Goal: Task Accomplishment & Management: Use online tool/utility

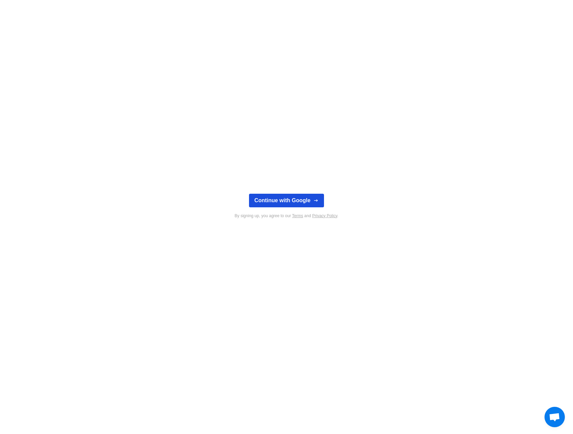
click at [310, 198] on button "Continue with Google" at bounding box center [286, 201] width 75 height 14
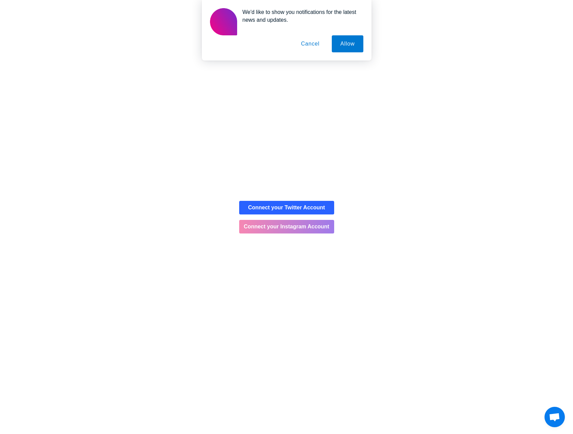
click at [319, 233] on button "Connect your Instagram Account" at bounding box center [286, 227] width 95 height 14
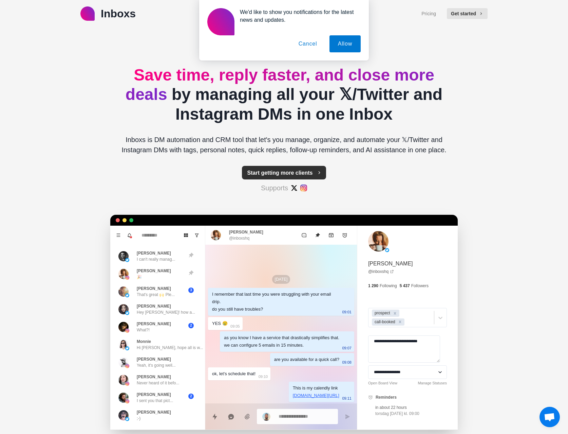
click at [295, 173] on button "Start getting more clients" at bounding box center [284, 173] width 85 height 14
click at [460, 14] on div "We'd like to show you notifications for the latest news and updates. Allow Canc…" at bounding box center [284, 30] width 568 height 60
click at [306, 45] on button "Cancel" at bounding box center [308, 43] width 36 height 17
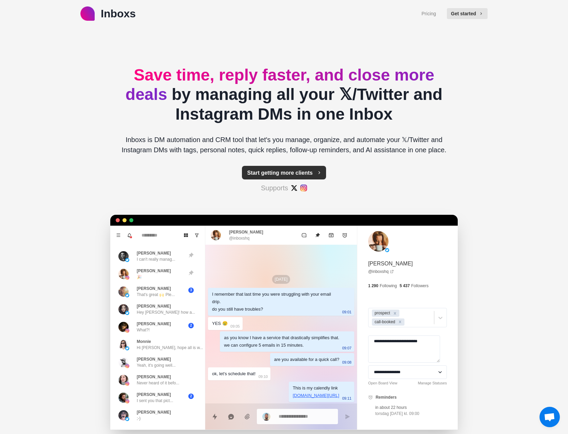
click at [280, 170] on button "Start getting more clients" at bounding box center [284, 173] width 85 height 14
click at [472, 13] on button "Get started" at bounding box center [467, 13] width 41 height 11
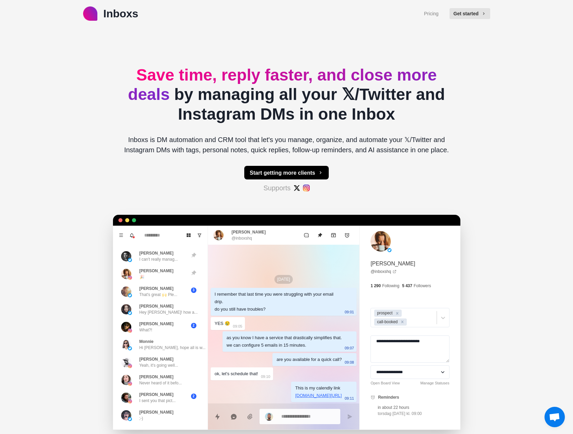
type textarea "*"
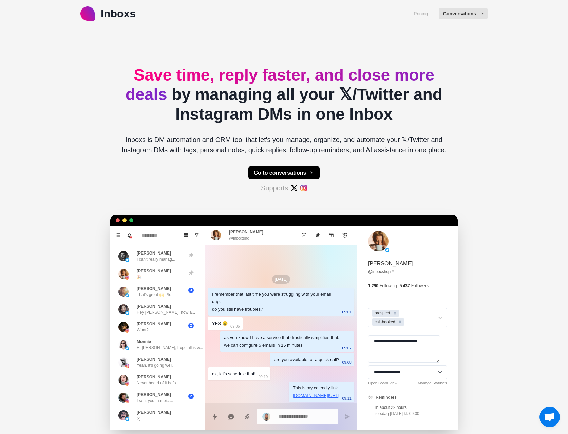
click at [469, 13] on button "Conversations" at bounding box center [463, 13] width 49 height 11
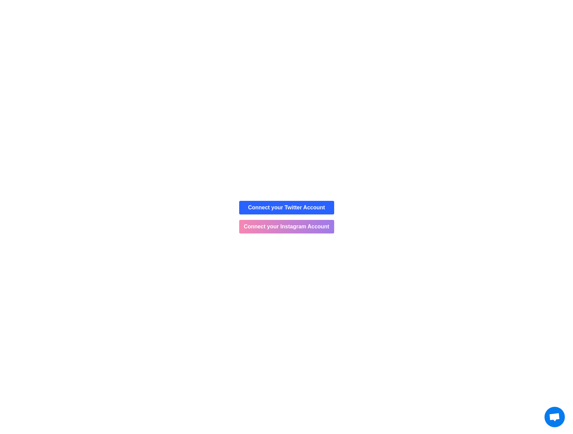
click at [275, 229] on button "Connect your Instagram Account" at bounding box center [286, 227] width 95 height 14
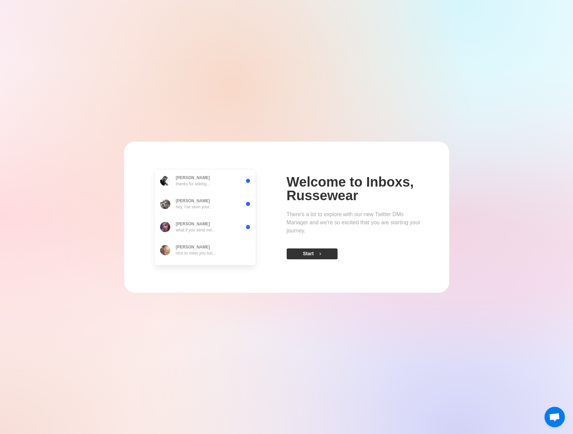
click at [310, 251] on button "Start" at bounding box center [312, 253] width 51 height 11
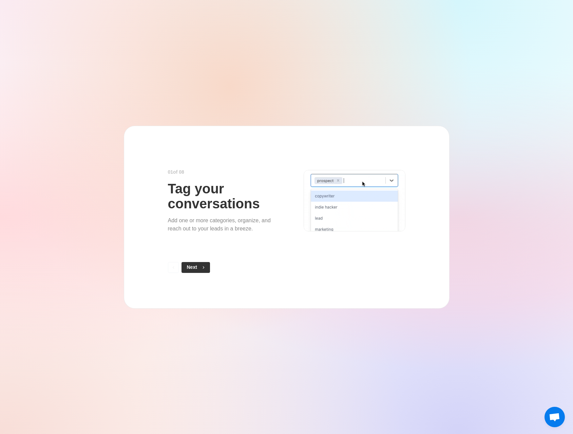
click at [204, 267] on icon "button" at bounding box center [203, 267] width 5 height 5
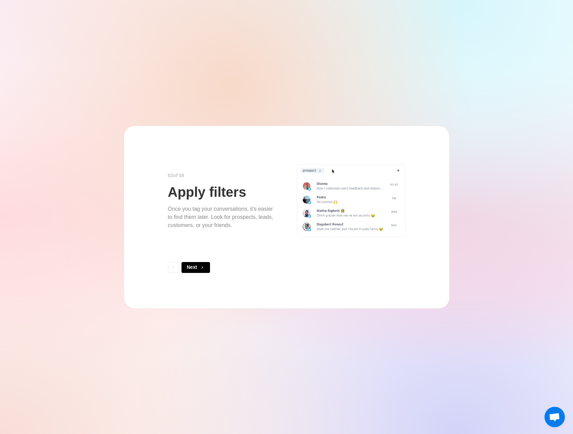
click at [204, 267] on icon "button" at bounding box center [202, 267] width 5 height 5
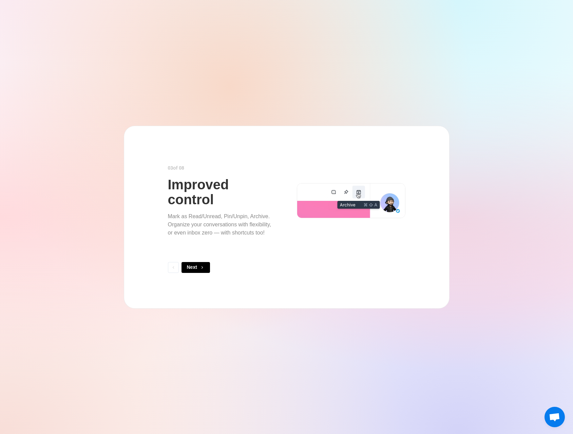
click at [204, 267] on icon "button" at bounding box center [202, 267] width 5 height 5
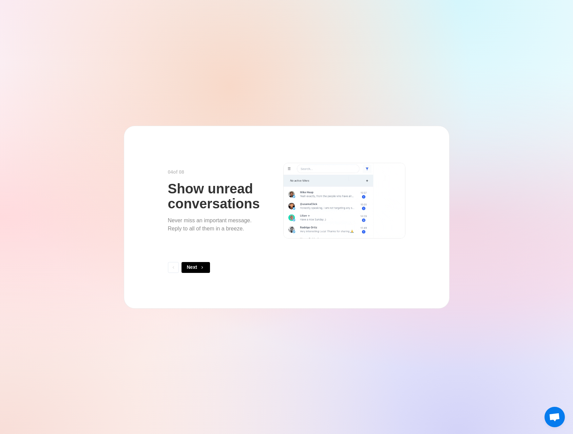
click at [204, 267] on icon "button" at bounding box center [202, 267] width 5 height 5
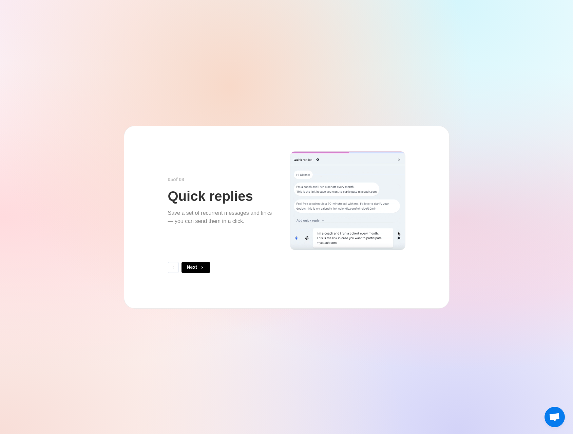
click at [204, 267] on icon "button" at bounding box center [202, 267] width 5 height 5
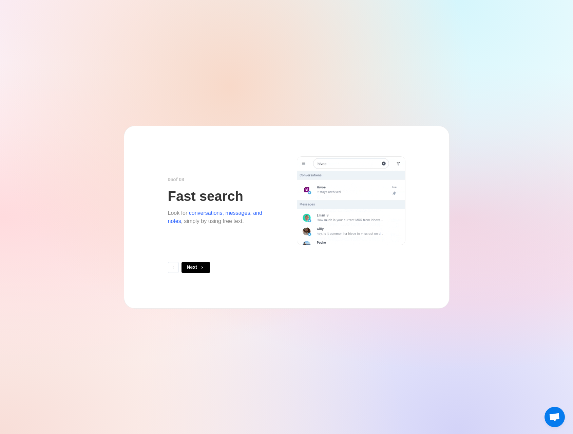
click at [204, 267] on icon "button" at bounding box center [202, 267] width 5 height 5
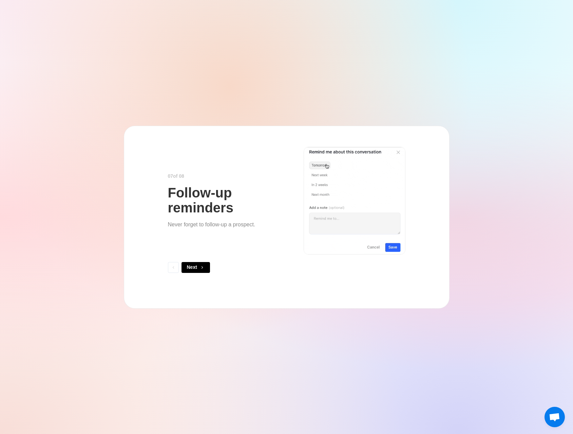
click at [204, 267] on icon "button" at bounding box center [202, 267] width 5 height 5
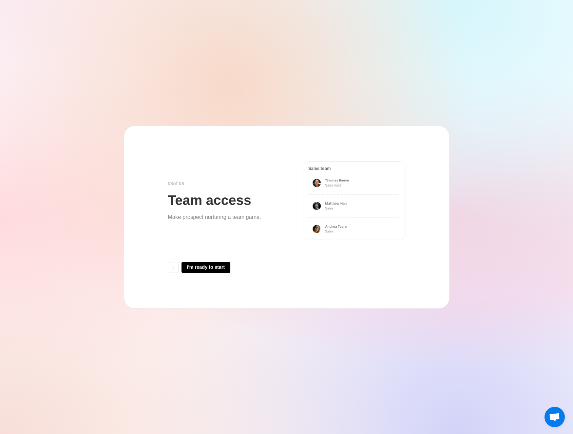
click at [204, 267] on button "I'm ready to start" at bounding box center [206, 267] width 49 height 11
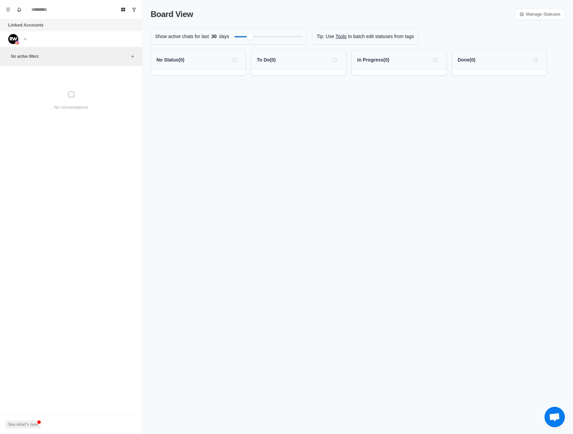
click at [276, 56] on div "To Do ( 0 )" at bounding box center [299, 59] width 84 height 11
click at [277, 57] on div "To Do ( 0 )" at bounding box center [299, 59] width 84 height 11
click at [523, 14] on icon at bounding box center [522, 14] width 5 height 5
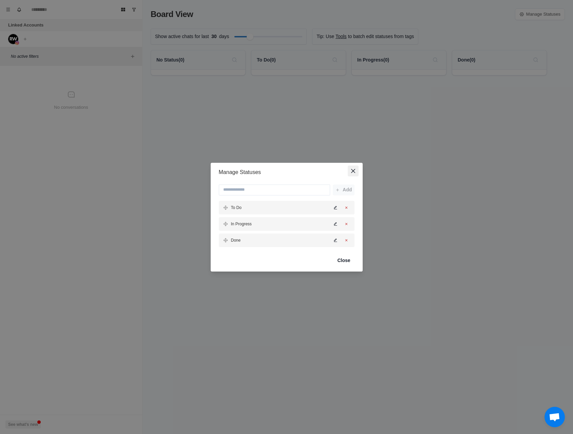
click at [352, 173] on button "Close" at bounding box center [353, 170] width 11 height 11
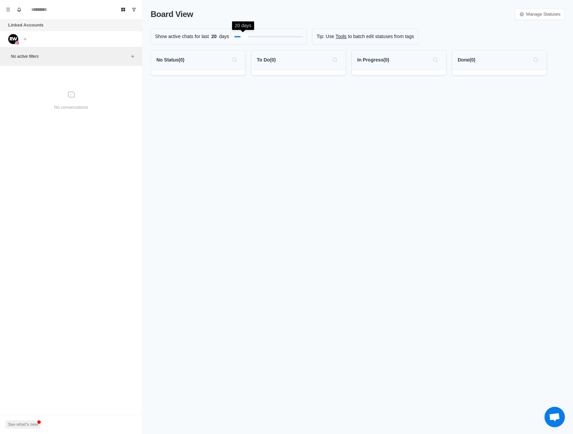
click at [243, 35] on div "Filter by activity days" at bounding box center [245, 37] width 8 height 8
click at [47, 10] on input at bounding box center [71, 9] width 88 height 11
type input "**********"
click at [7, 10] on icon "Menu" at bounding box center [8, 9] width 5 height 5
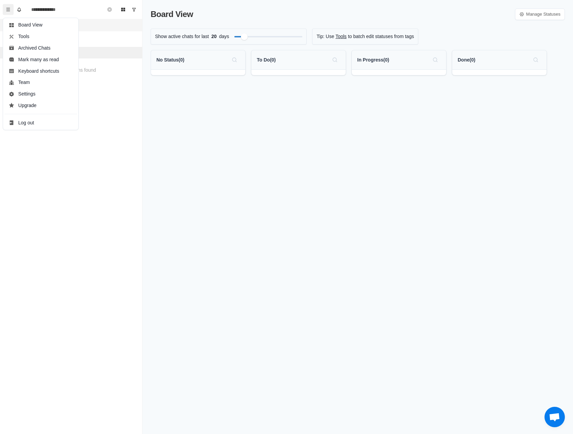
click at [7, 10] on icon "Menu" at bounding box center [8, 9] width 5 height 5
click at [4, 12] on button "Menu" at bounding box center [8, 9] width 11 height 11
click at [124, 12] on icon "Board View" at bounding box center [123, 9] width 5 height 5
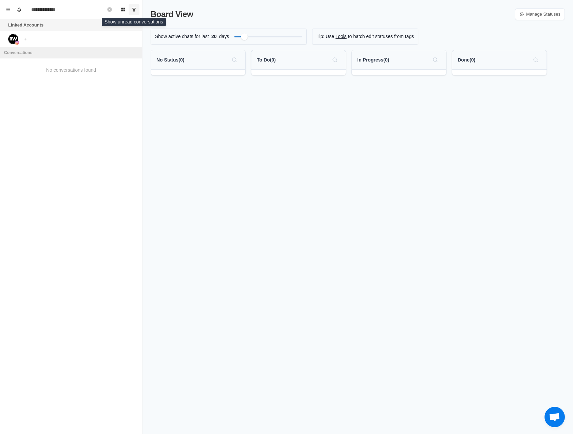
click at [133, 10] on icon "Show unread conversations" at bounding box center [134, 9] width 5 height 5
click at [133, 9] on icon "Show all conversations" at bounding box center [134, 9] width 5 height 5
click at [127, 99] on div "Conversations No conversations found" at bounding box center [71, 73] width 142 height 53
click at [94, 103] on div "No conversations" at bounding box center [71, 101] width 137 height 64
click at [70, 99] on div "No conversations" at bounding box center [71, 101] width 137 height 64
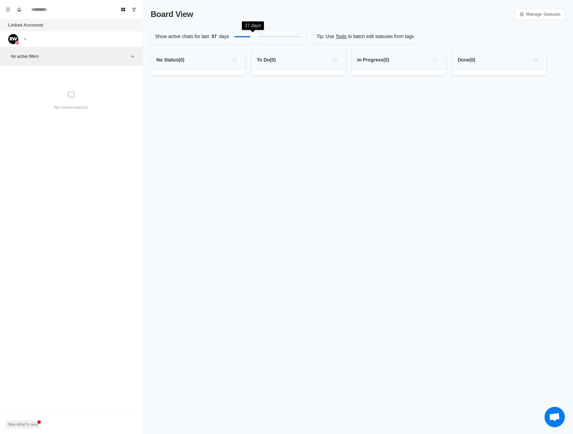
click at [253, 39] on div at bounding box center [269, 36] width 68 height 7
click at [348, 37] on p "to batch edit statuses from tags" at bounding box center [381, 36] width 66 height 7
click at [338, 36] on link "Tools" at bounding box center [341, 36] width 11 height 7
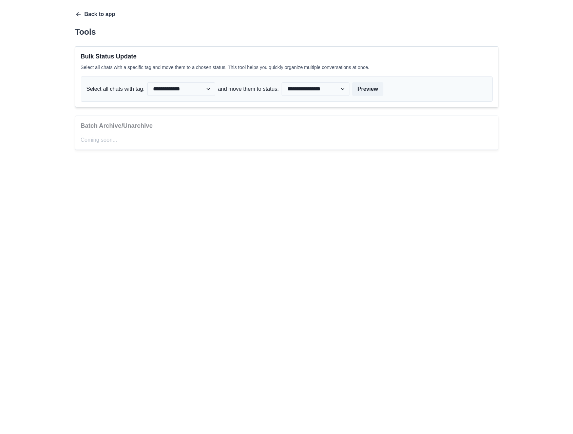
click at [76, 12] on icon "button" at bounding box center [78, 14] width 7 height 7
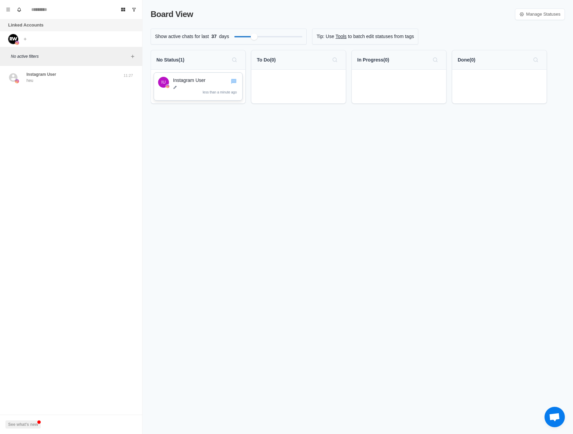
click at [204, 84] on div "Instagram User less than a minute ago" at bounding box center [205, 86] width 65 height 19
click at [213, 92] on p "less than a minute ago" at bounding box center [220, 92] width 34 height 5
click at [86, 90] on div "Instagram User heu 11:27 See what's new" at bounding box center [71, 87] width 142 height 37
click at [36, 74] on p "Instagram User" at bounding box center [41, 74] width 30 height 6
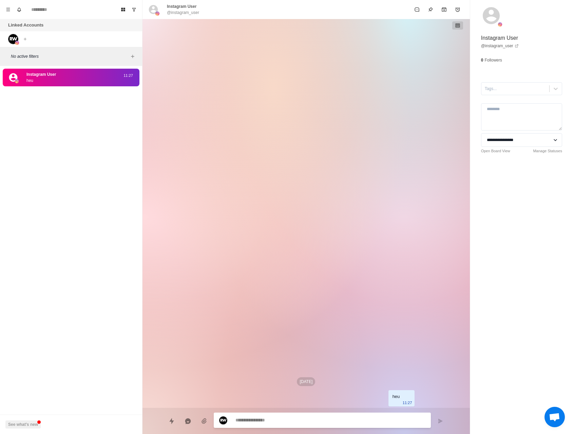
click at [64, 78] on div "Instagram User heu" at bounding box center [64, 77] width 112 height 12
click at [14, 39] on img at bounding box center [13, 39] width 10 height 10
click at [13, 38] on img at bounding box center [13, 39] width 10 height 10
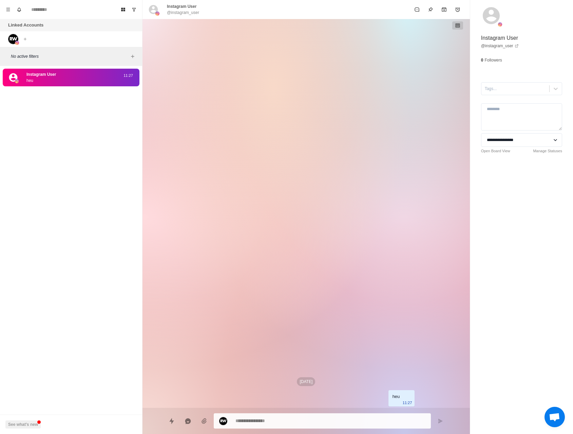
click at [13, 38] on img at bounding box center [13, 39] width 10 height 10
click at [121, 12] on button "Board View" at bounding box center [123, 9] width 11 height 11
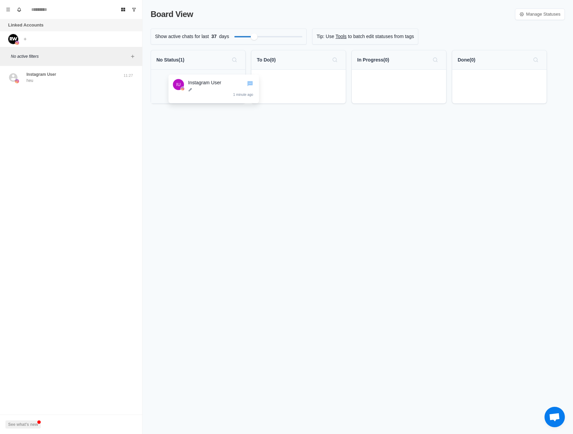
drag, startPoint x: 219, startPoint y: 90, endPoint x: 300, endPoint y: 97, distance: 81.8
click at [300, 97] on div "No Status ( 1 ) IU Instagram User 1 minute ago To Do ( 0 ) In Progress ( 0 ) Do…" at bounding box center [358, 79] width 415 height 59
click at [296, 89] on p at bounding box center [306, 87] width 65 height 4
click at [273, 80] on div "IU Instagram User 1 minute ago" at bounding box center [299, 91] width 80 height 29
click at [269, 113] on div "No Status ( 0 ) To Do ( 1 ) IU Instagram User 1 minute ago In Progress ( 0 ) Do…" at bounding box center [358, 84] width 415 height 69
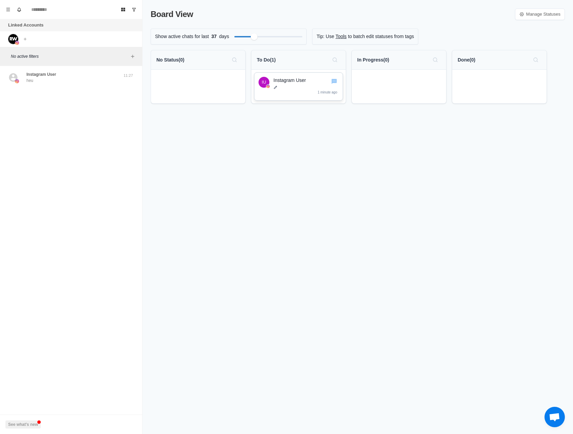
click at [264, 83] on div "IU" at bounding box center [264, 82] width 4 height 11
click at [333, 83] on icon "Go to chat" at bounding box center [334, 81] width 5 height 5
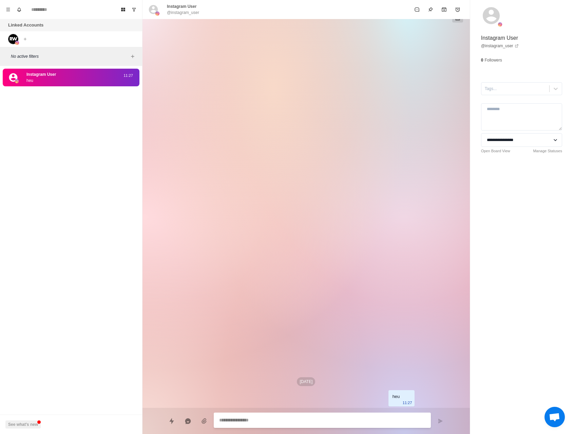
type textarea "*"
select select "**********"
type textarea "*"
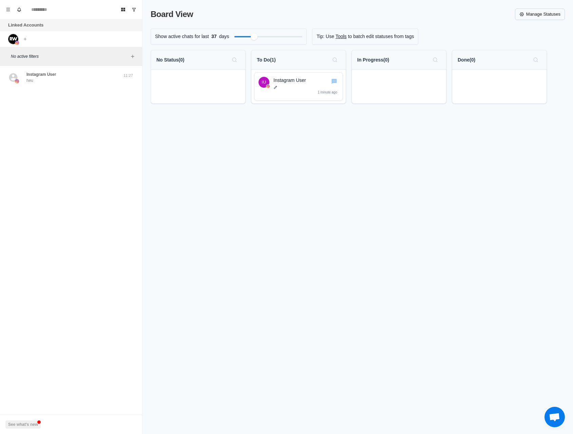
click at [534, 14] on link "Manage Statuses" at bounding box center [540, 14] width 50 height 12
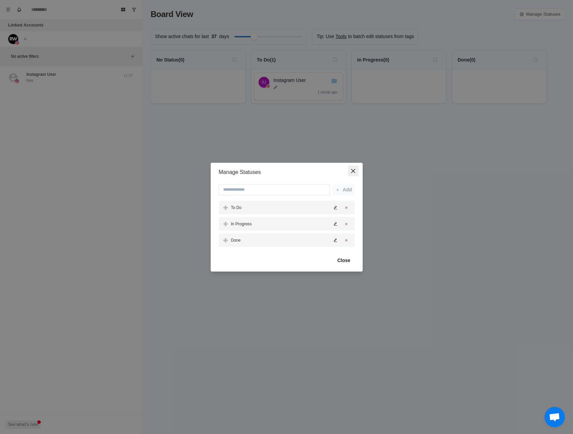
click at [353, 171] on icon "Close" at bounding box center [353, 170] width 4 height 4
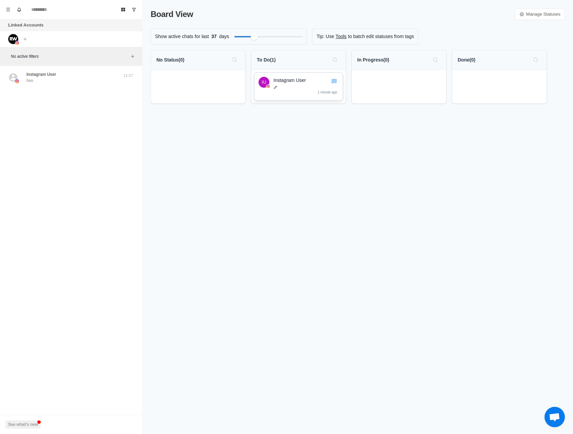
click at [276, 90] on div "Instagram User 1 minute ago" at bounding box center [306, 86] width 65 height 19
click at [275, 86] on icon at bounding box center [276, 87] width 4 height 4
click at [287, 80] on p "Instagram User" at bounding box center [306, 80] width 65 height 7
click at [305, 131] on div "Board View Manage Statuses Show active chats for last 37 days Tip: Use Tools to…" at bounding box center [358, 217] width 431 height 434
drag, startPoint x: 292, startPoint y: 82, endPoint x: 200, endPoint y: 80, distance: 92.0
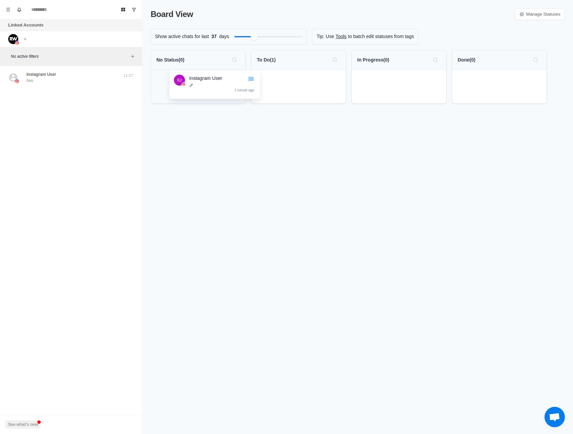
click at [200, 80] on div "No Status ( 0 ) To Do ( 1 ) IU Instagram User 1 minute ago In Progress ( 0 ) Do…" at bounding box center [358, 79] width 415 height 59
click at [37, 74] on p "Instagram User" at bounding box center [41, 74] width 30 height 6
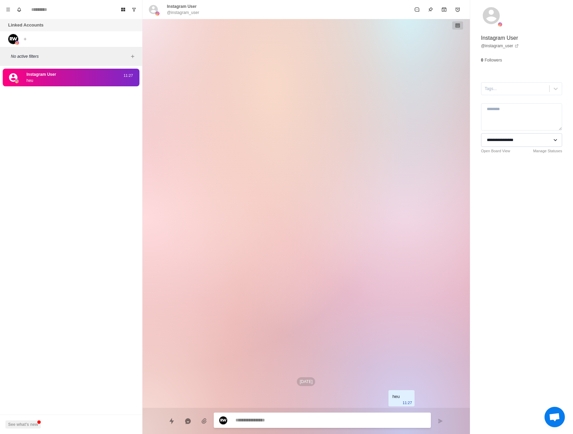
click at [522, 140] on select "**********" at bounding box center [521, 140] width 81 height 14
click at [512, 91] on div at bounding box center [515, 88] width 61 height 7
click at [507, 121] on textarea at bounding box center [521, 116] width 81 height 27
type textarea "*"
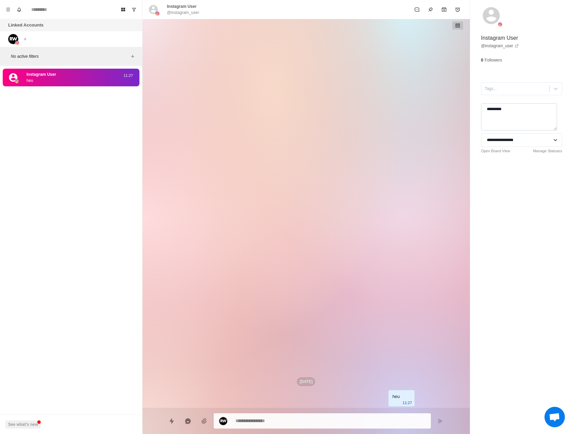
type textarea "**********"
type textarea "*"
type textarea "**********"
click at [540, 140] on select "**********" at bounding box center [521, 140] width 81 height 14
type textarea "*"
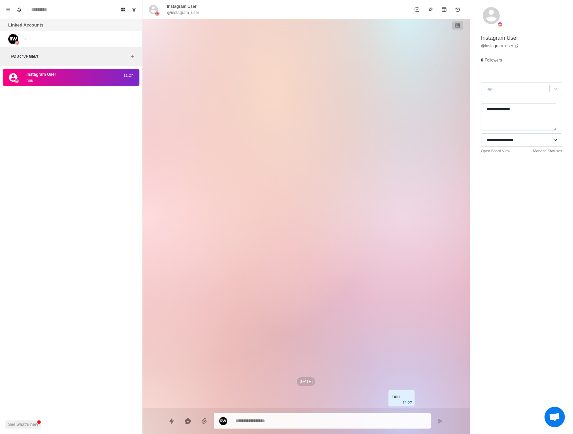
select select "**********"
type textarea "*"
select select
type textarea "*"
select select "**********"
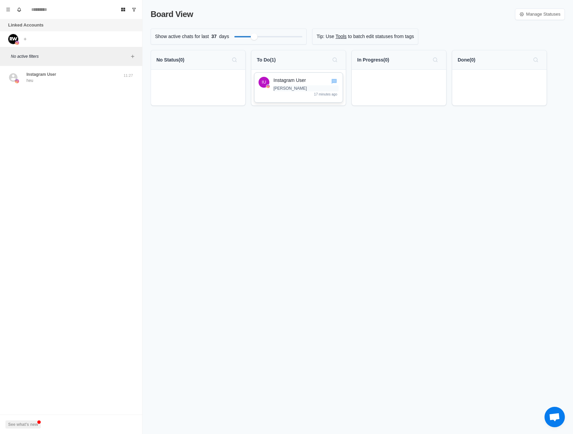
click at [305, 91] on p "[PERSON_NAME]" at bounding box center [306, 88] width 65 height 6
click at [307, 96] on textarea "**********" at bounding box center [306, 92] width 65 height 14
click at [308, 92] on div "Instagram User William Waade 17 minutes ago" at bounding box center [306, 87] width 65 height 21
click at [303, 91] on div "Instagram User William Waade 17 minutes ago" at bounding box center [306, 87] width 65 height 21
click at [299, 91] on div "Instagram User William Waade 17 minutes ago" at bounding box center [306, 87] width 65 height 21
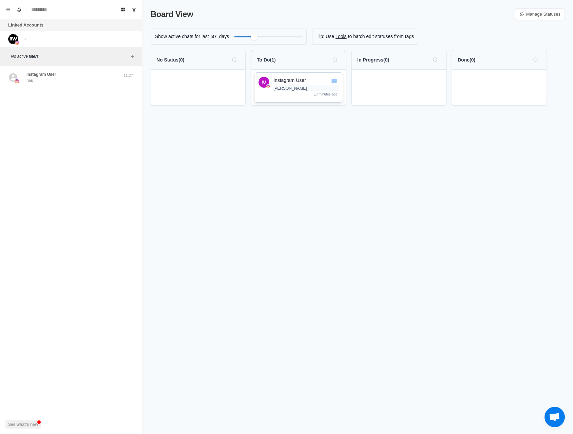
click at [299, 89] on p "[PERSON_NAME]" at bounding box center [306, 88] width 65 height 6
click at [306, 90] on textarea "**********" at bounding box center [306, 92] width 65 height 14
type textarea "**********"
drag, startPoint x: 315, startPoint y: 78, endPoint x: 385, endPoint y: 81, distance: 70.0
click at [385, 81] on div "No Status ( 0 ) To Do ( 1 ) IU Instagram User William Waade 17 STK CREWNECK 18 …" at bounding box center [358, 80] width 415 height 61
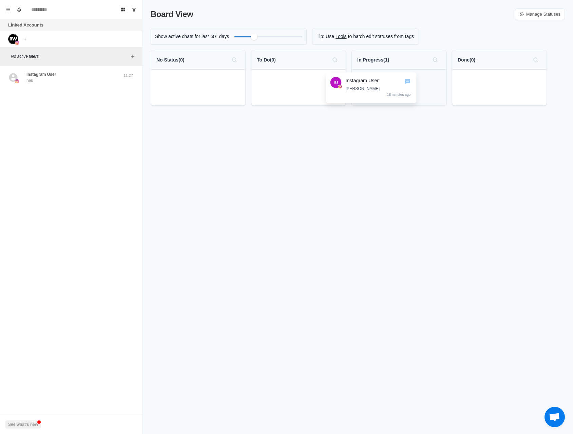
drag, startPoint x: 398, startPoint y: 80, endPoint x: 336, endPoint y: 81, distance: 61.8
click at [336, 81] on div "No Status ( 0 ) To Do ( 0 ) In Progress ( 1 ) IU Instagram User William Waade 1…" at bounding box center [358, 80] width 415 height 61
drag, startPoint x: 309, startPoint y: 80, endPoint x: 321, endPoint y: 80, distance: 11.5
click at [321, 80] on div "IU Instagram User William Waade 17 STK CREWNECK 18 minutes ago" at bounding box center [299, 88] width 94 height 36
drag, startPoint x: 257, startPoint y: 129, endPoint x: 135, endPoint y: 82, distance: 129.9
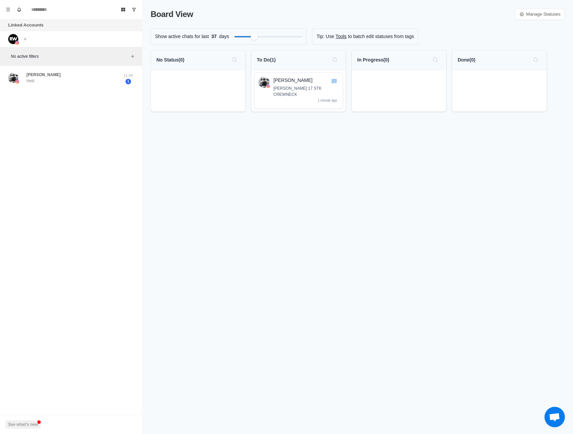
click at [205, 97] on div at bounding box center [198, 91] width 94 height 42
click at [130, 72] on div "11:46 1" at bounding box center [128, 77] width 17 height 13
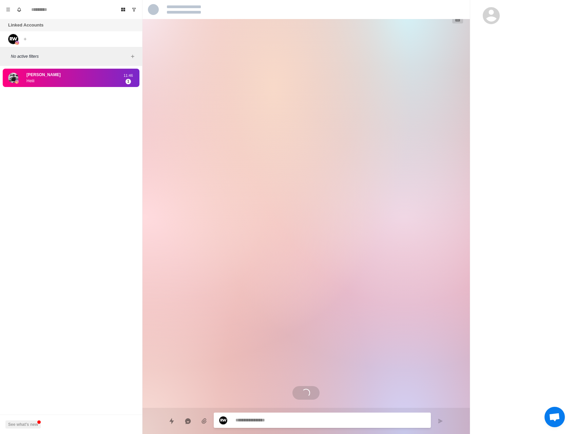
type textarea "*"
select select "**********"
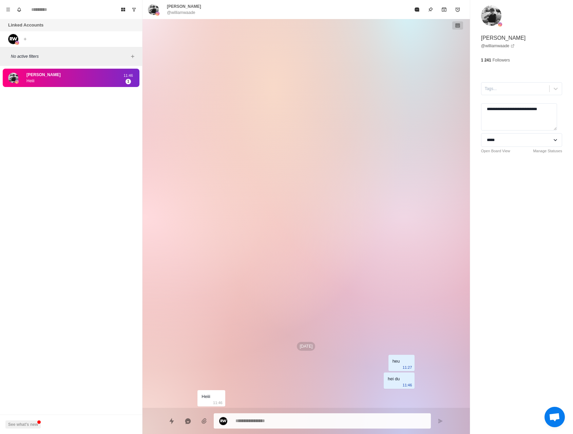
click at [91, 42] on div "Linked Accounts Connect X account Connect Instagram account" at bounding box center [71, 33] width 142 height 28
click at [75, 41] on div "Linked Accounts Connect X account Connect Instagram account" at bounding box center [71, 33] width 142 height 28
click at [270, 422] on textarea at bounding box center [331, 421] width 190 height 10
type textarea "*"
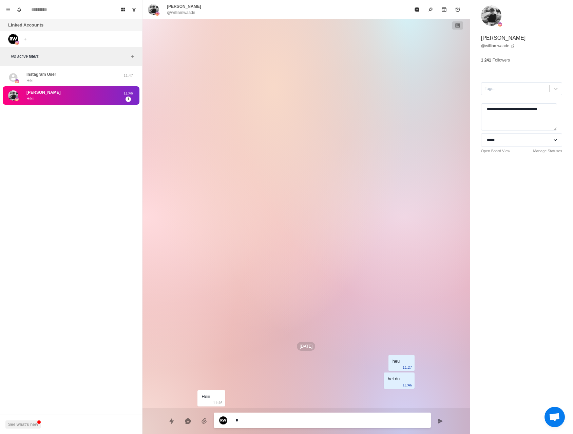
type textarea "*"
type textarea "**"
type textarea "*"
type textarea "***"
type textarea "*"
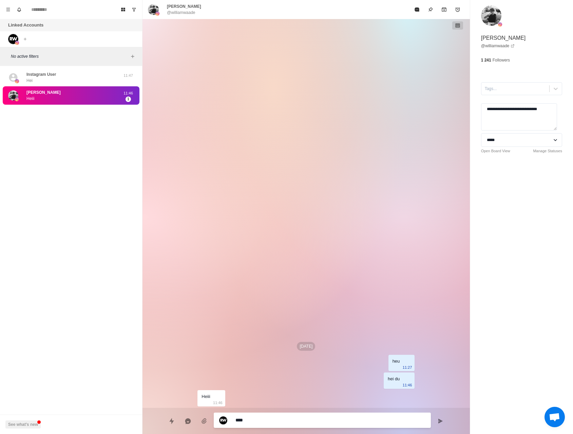
type textarea "*****"
type textarea "*"
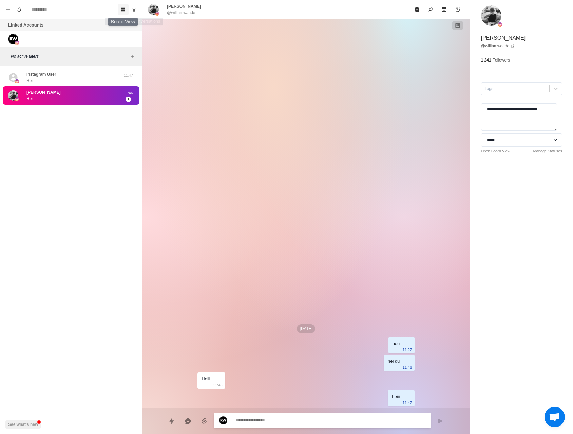
type textarea "*"
click at [121, 10] on button "Board View" at bounding box center [123, 9] width 11 height 11
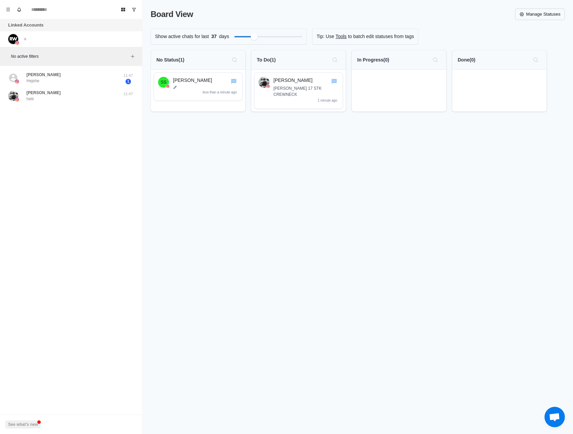
click at [554, 14] on link "Manage Statuses" at bounding box center [540, 14] width 50 height 12
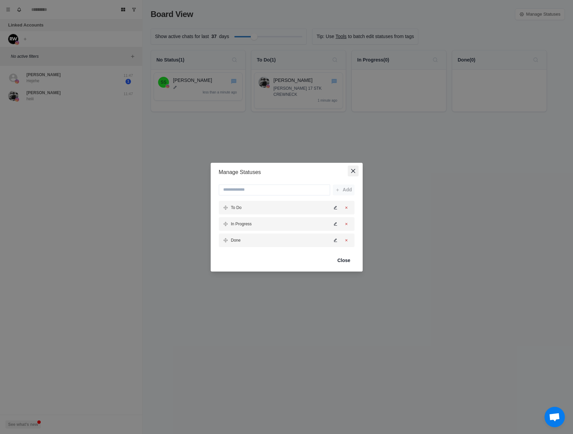
click at [355, 169] on icon "Close" at bounding box center [353, 170] width 4 height 4
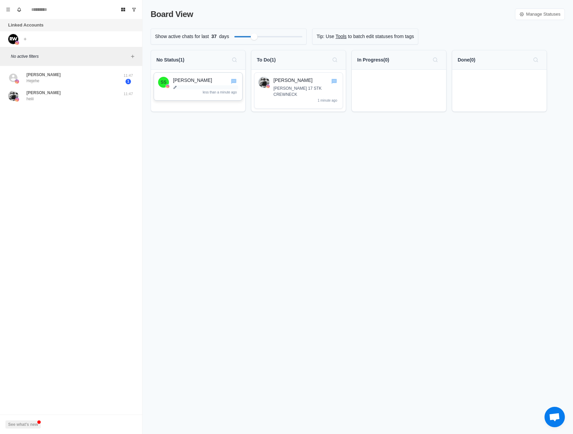
click at [216, 89] on p at bounding box center [205, 87] width 65 height 4
click at [206, 83] on p "[PERSON_NAME]" at bounding box center [205, 80] width 65 height 7
click at [134, 53] on button "Add filters" at bounding box center [133, 56] width 8 height 8
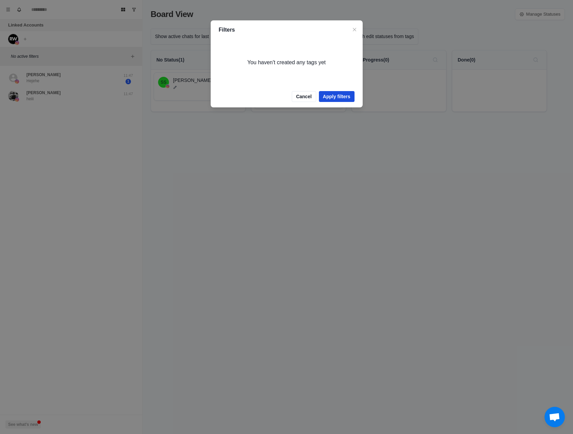
click at [330, 95] on button "Apply filters" at bounding box center [337, 96] width 36 height 11
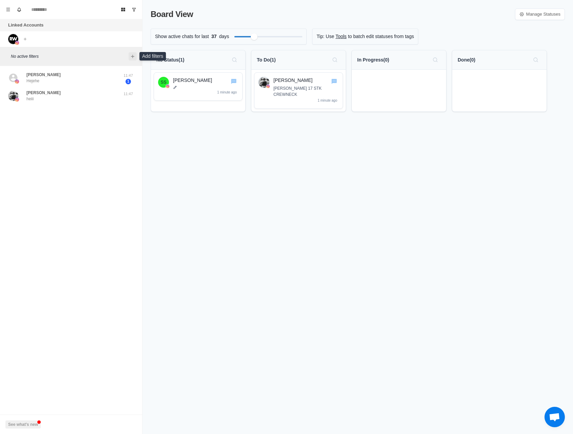
click at [132, 58] on icon "Add filters" at bounding box center [132, 56] width 5 height 5
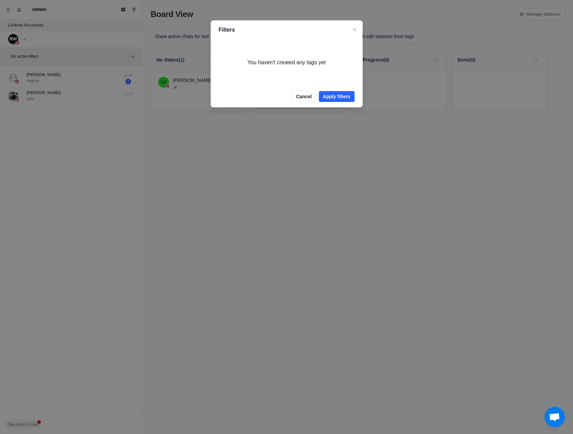
drag, startPoint x: 308, startPoint y: 96, endPoint x: 192, endPoint y: 113, distance: 117.0
click at [308, 96] on button "Cancel" at bounding box center [304, 96] width 24 height 11
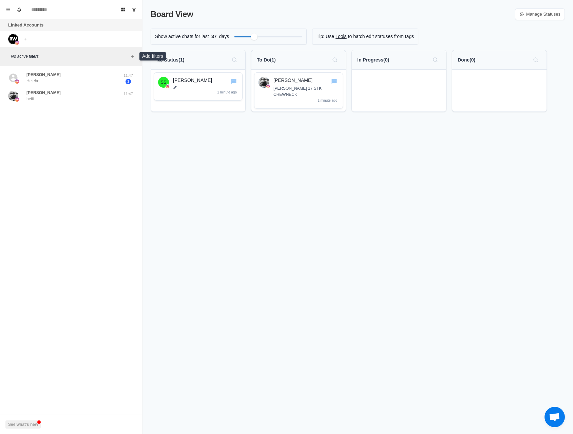
click at [89, 55] on p "No active filters" at bounding box center [70, 56] width 118 height 6
click at [29, 54] on p "No active filters" at bounding box center [70, 56] width 118 height 6
click at [127, 58] on p "No active filters" at bounding box center [70, 56] width 118 height 6
click at [130, 57] on icon "Add filters" at bounding box center [132, 56] width 5 height 5
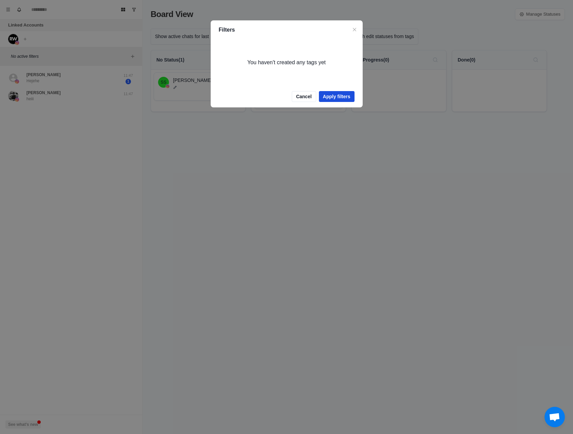
drag, startPoint x: 264, startPoint y: 62, endPoint x: 329, endPoint y: 99, distance: 74.7
click at [265, 63] on div "You haven't created any tags yet" at bounding box center [287, 63] width 152 height 30
click at [309, 98] on button "Cancel" at bounding box center [304, 96] width 24 height 11
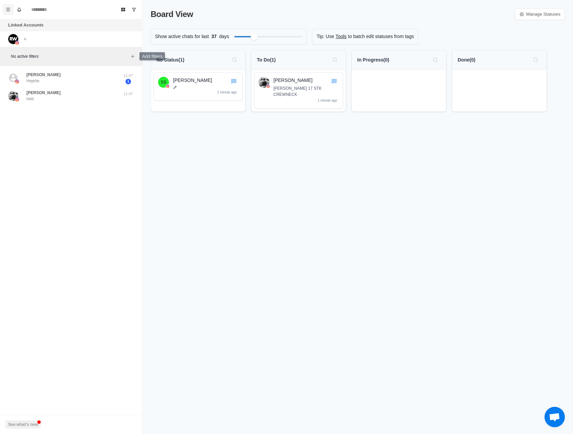
click at [8, 7] on icon "Menu" at bounding box center [8, 9] width 5 height 5
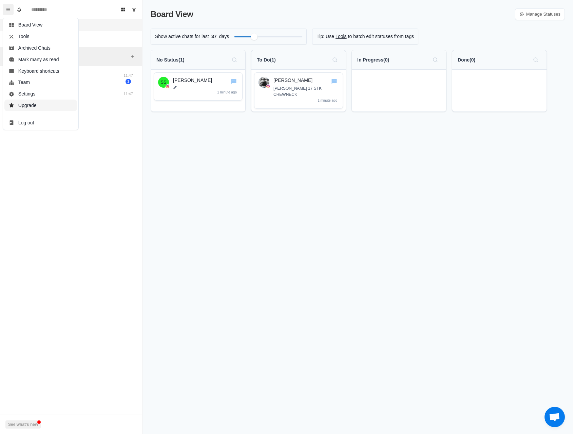
click at [41, 106] on button "Upgrade" at bounding box center [40, 105] width 73 height 12
click at [7, 8] on icon "Menu" at bounding box center [8, 9] width 4 height 3
click at [194, 164] on div "Board View Manage Statuses Show active chats for last 37 days Tip: Use Tools to…" at bounding box center [358, 217] width 431 height 434
click at [270, 64] on div "To Do ( 1 )" at bounding box center [299, 59] width 84 height 11
click at [271, 60] on p "To Do ( 1 )" at bounding box center [266, 59] width 19 height 7
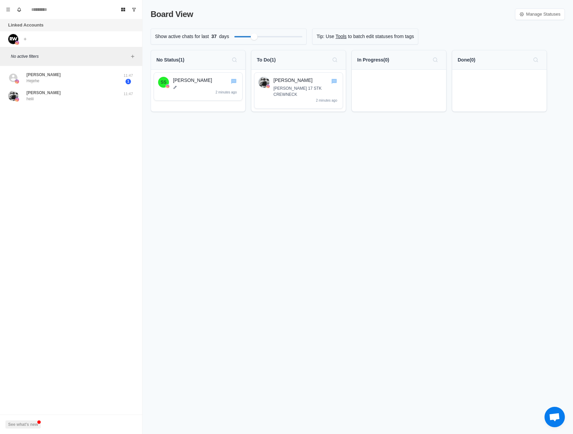
click at [280, 58] on div "To Do ( 1 )" at bounding box center [299, 59] width 84 height 11
click at [522, 14] on icon at bounding box center [522, 14] width 5 height 5
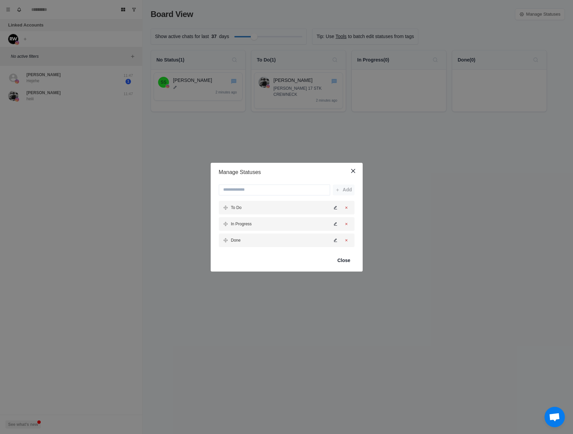
click at [293, 196] on div "Add To Do In Progress Done" at bounding box center [287, 215] width 136 height 62
click at [295, 192] on input at bounding box center [274, 189] width 111 height 11
type input "****"
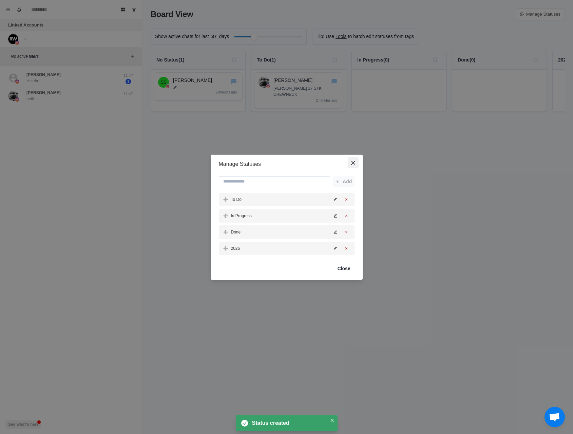
click at [355, 165] on button "Close" at bounding box center [353, 162] width 11 height 11
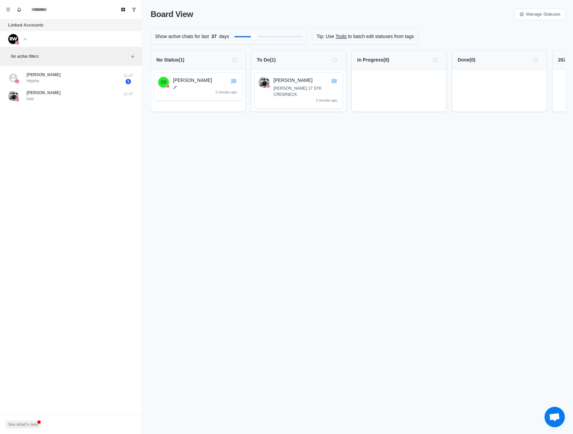
drag, startPoint x: 400, startPoint y: 116, endPoint x: 430, endPoint y: 115, distance: 30.6
click at [430, 115] on div "Board View Manage Statuses Show active chats for last 37 days Tip: Use Tools to…" at bounding box center [358, 217] width 431 height 434
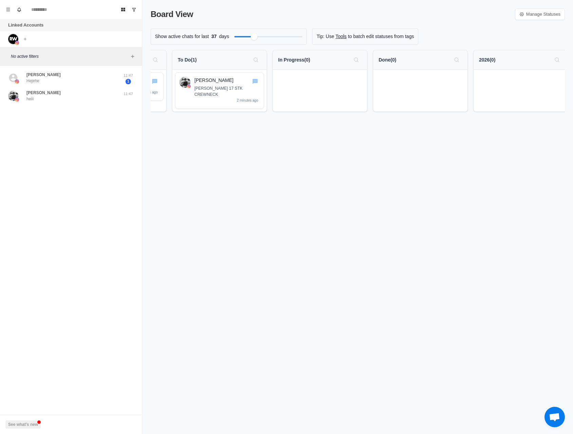
scroll to position [0, 83]
drag, startPoint x: 513, startPoint y: 65, endPoint x: 481, endPoint y: 64, distance: 31.3
click at [481, 64] on div "2026 ( 0 )" at bounding box center [518, 59] width 94 height 19
click at [505, 63] on div "2026 ( 0 )" at bounding box center [518, 59] width 84 height 11
